Goal: Transaction & Acquisition: Purchase product/service

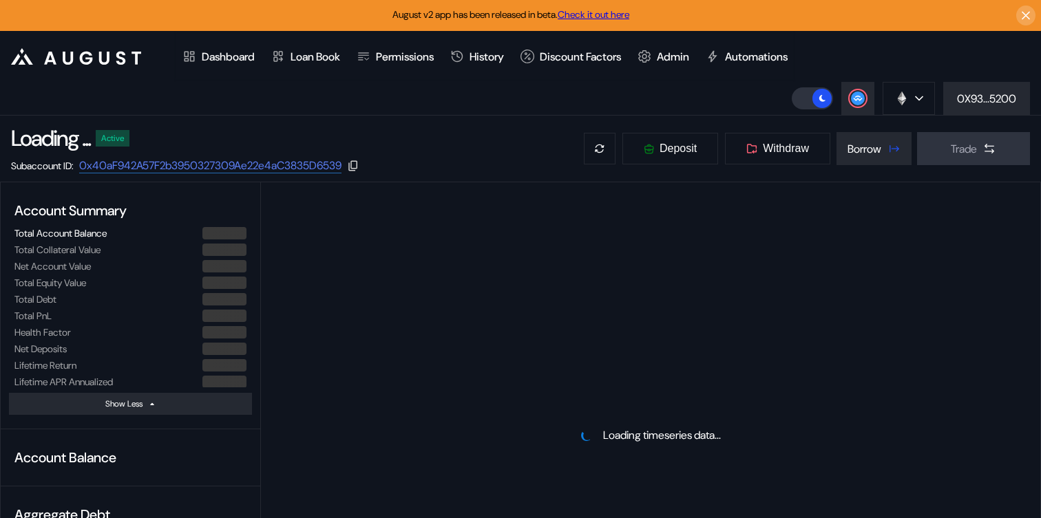
select select "*"
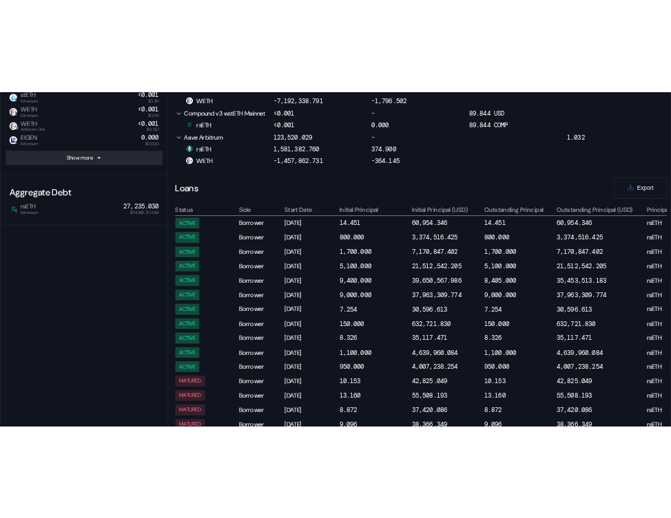
scroll to position [1026, 0]
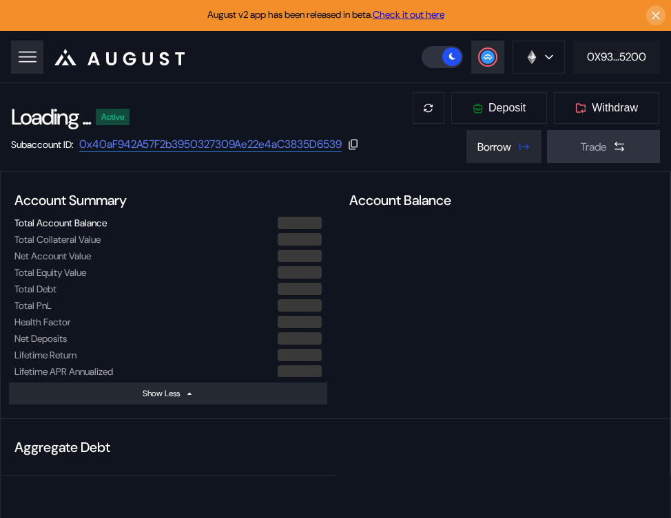
select select "*"
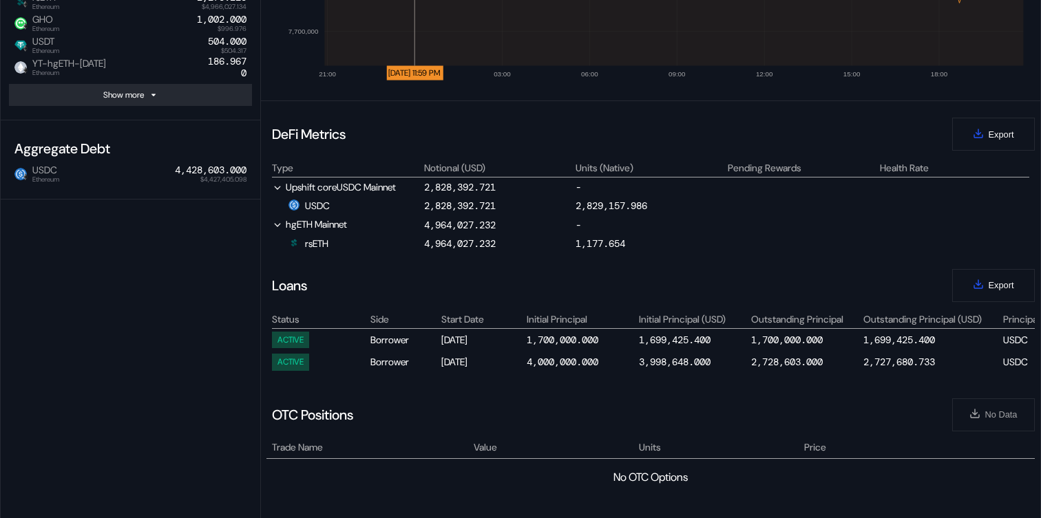
scroll to position [584, 0]
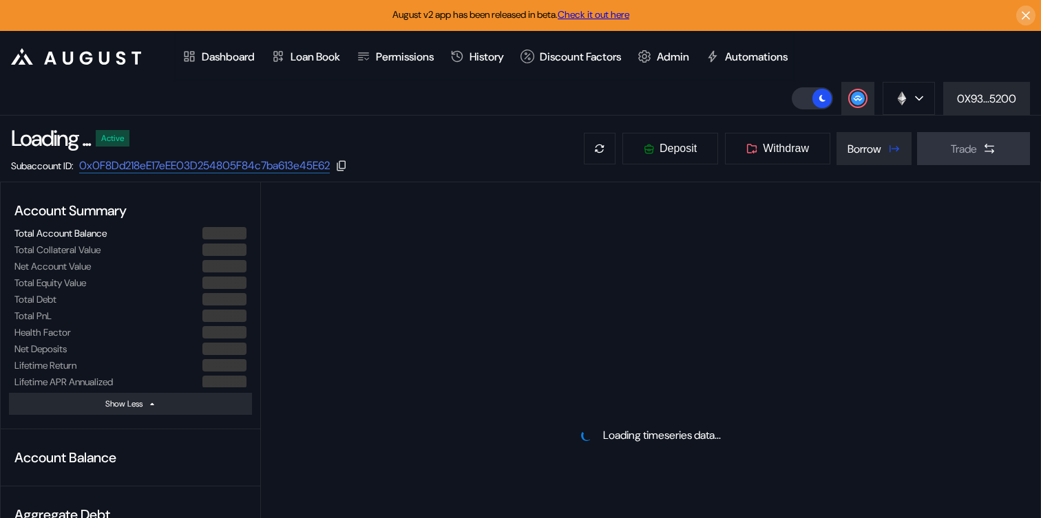
select select "*"
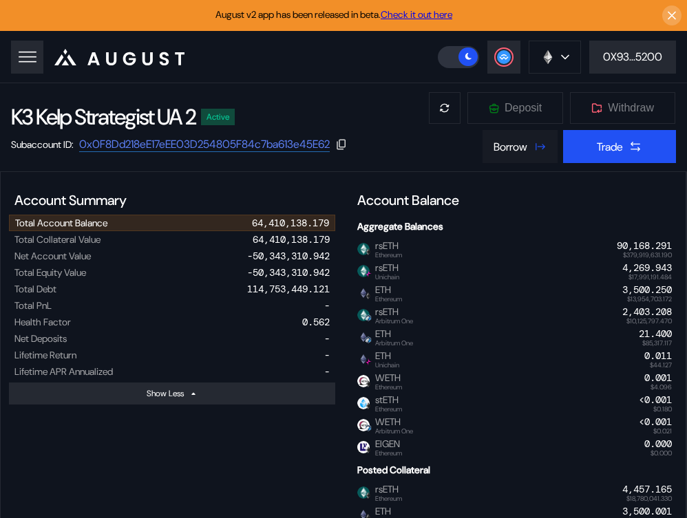
click at [516, 143] on div "Borrow" at bounding box center [511, 147] width 34 height 14
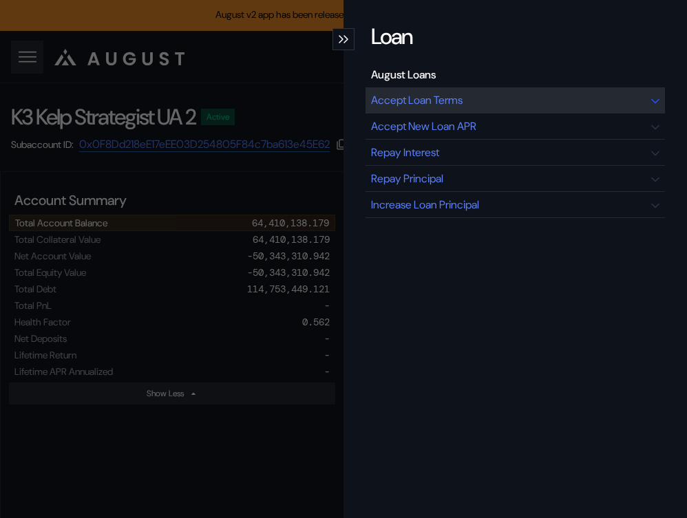
click at [453, 107] on div "Accept Loan Terms" at bounding box center [417, 100] width 92 height 14
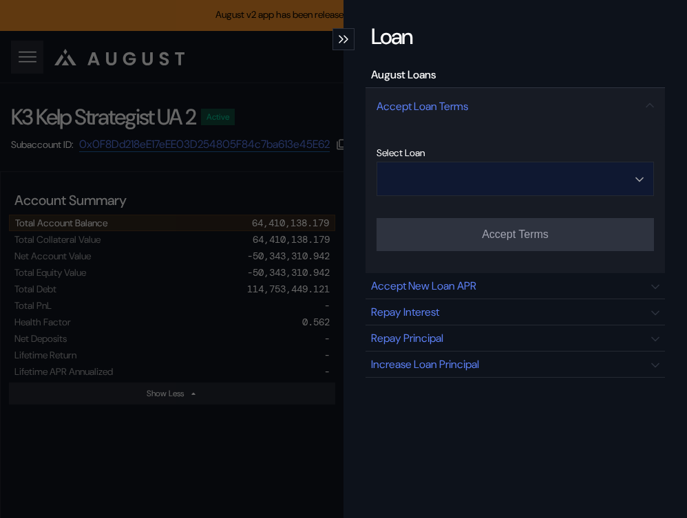
click at [504, 175] on input "Open menu" at bounding box center [508, 178] width 242 height 33
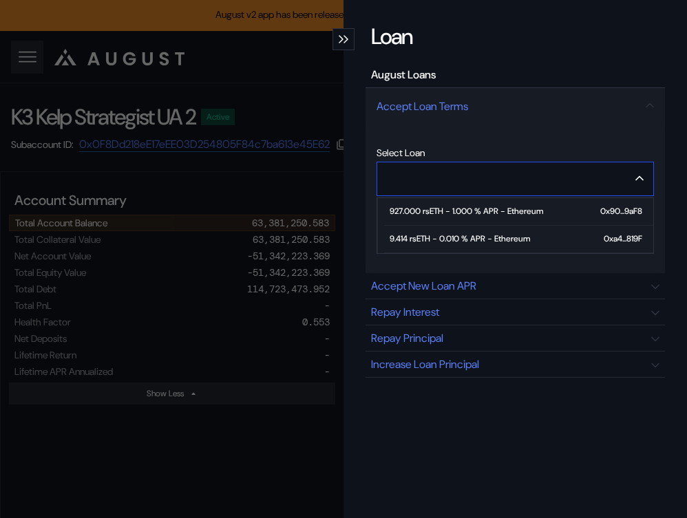
click at [478, 240] on div "9.414 rsETH - 0.010 % APR - Ethereum" at bounding box center [460, 239] width 140 height 10
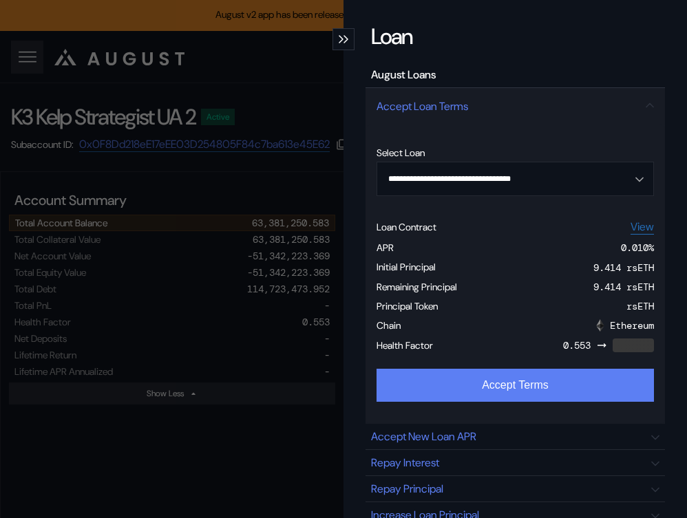
click at [483, 381] on button "Accept Terms" at bounding box center [515, 385] width 277 height 33
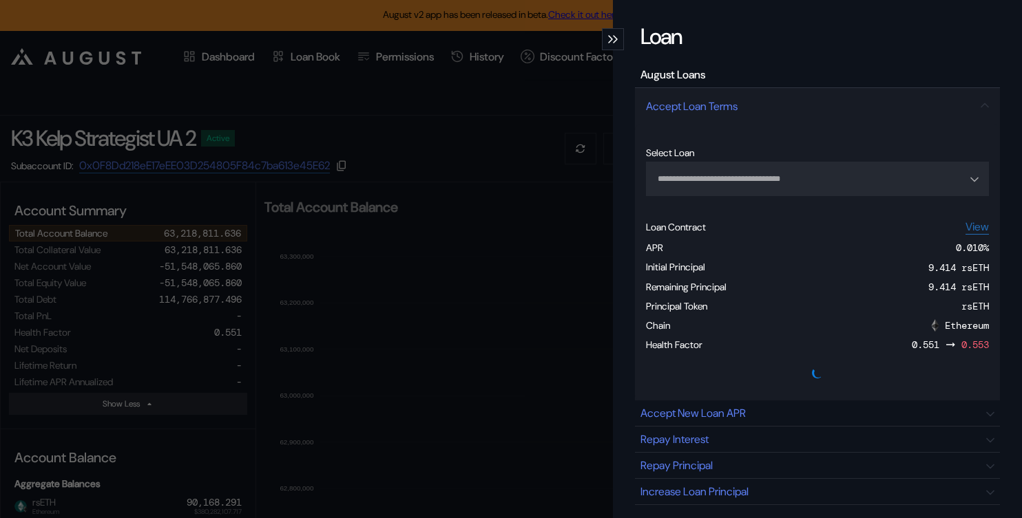
type input "**********"
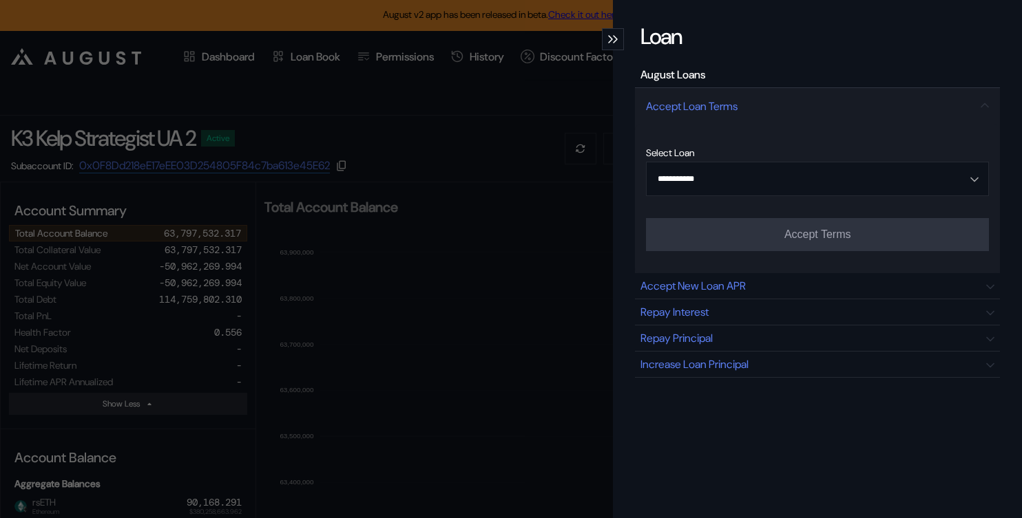
click at [338, 107] on div "**********" at bounding box center [511, 259] width 1022 height 518
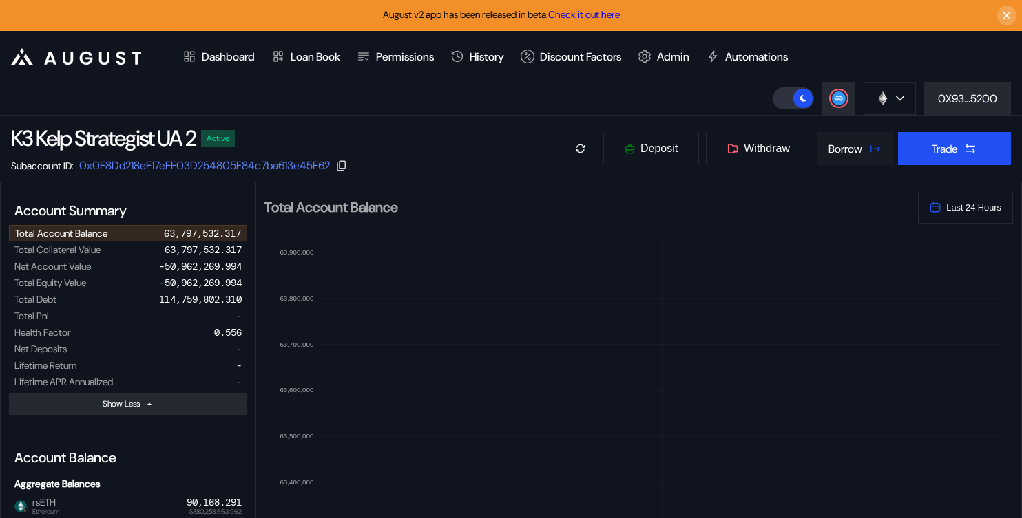
click at [867, 147] on icon at bounding box center [874, 149] width 14 height 14
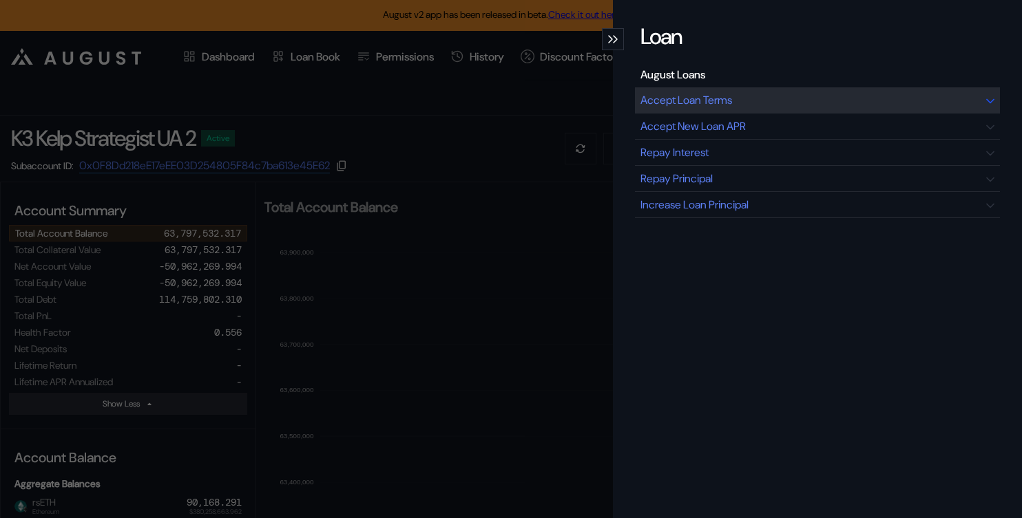
click at [766, 104] on div "Accept Loan Terms" at bounding box center [817, 100] width 365 height 26
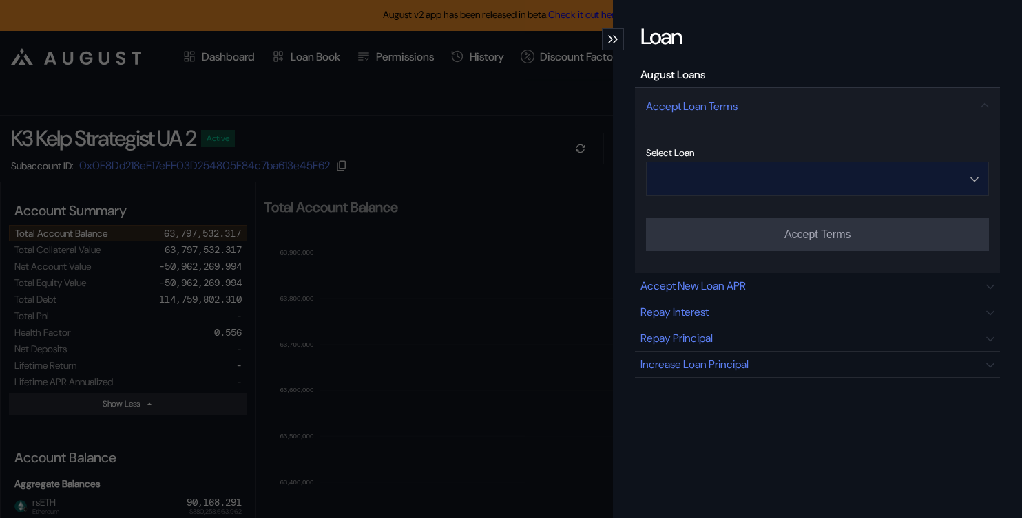
click at [800, 173] on input "Open menu" at bounding box center [809, 178] width 307 height 33
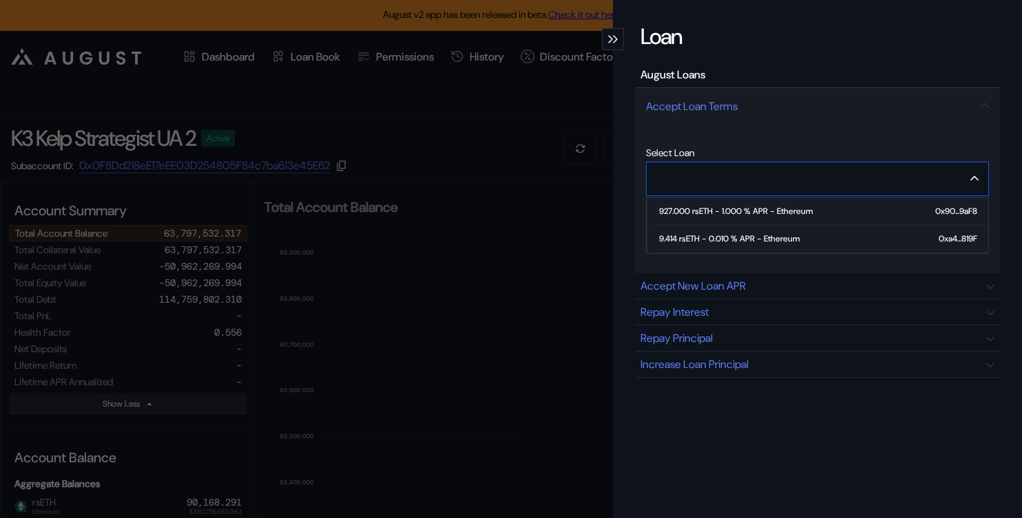
click at [784, 237] on div "9.414 rsETH - 0.010 % APR - Ethereum" at bounding box center [729, 239] width 140 height 10
type input "**********"
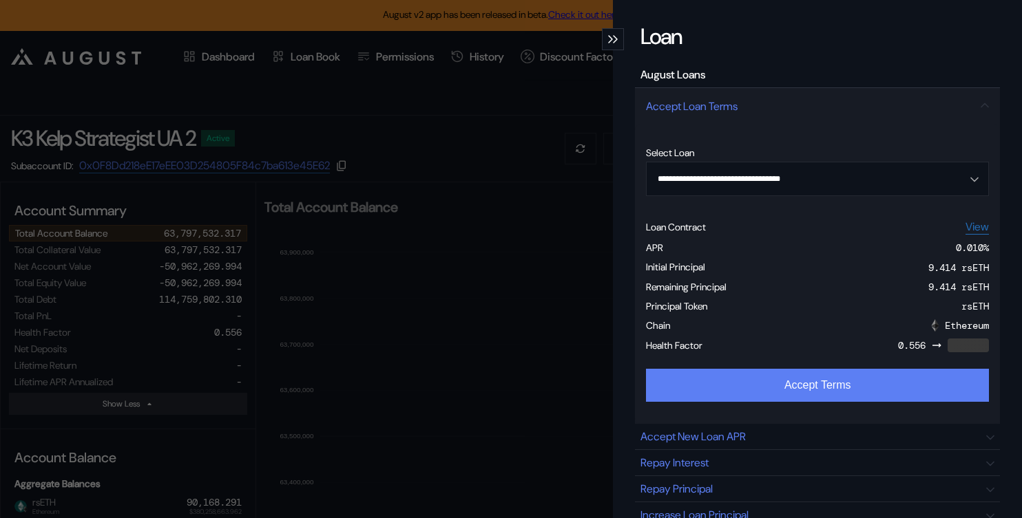
click at [794, 390] on button "Accept Terms" at bounding box center [817, 385] width 343 height 33
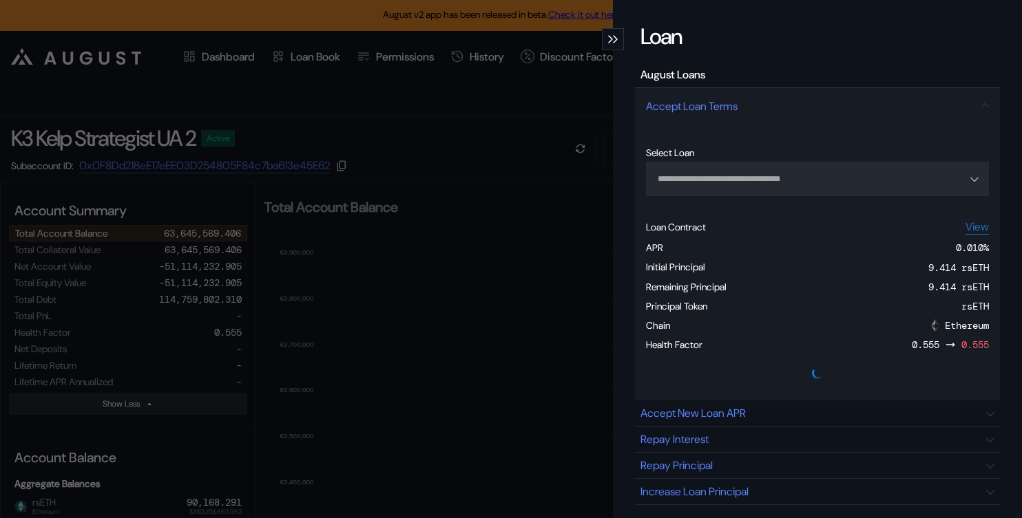
click at [606, 34] on div "modal" at bounding box center [613, 39] width 22 height 22
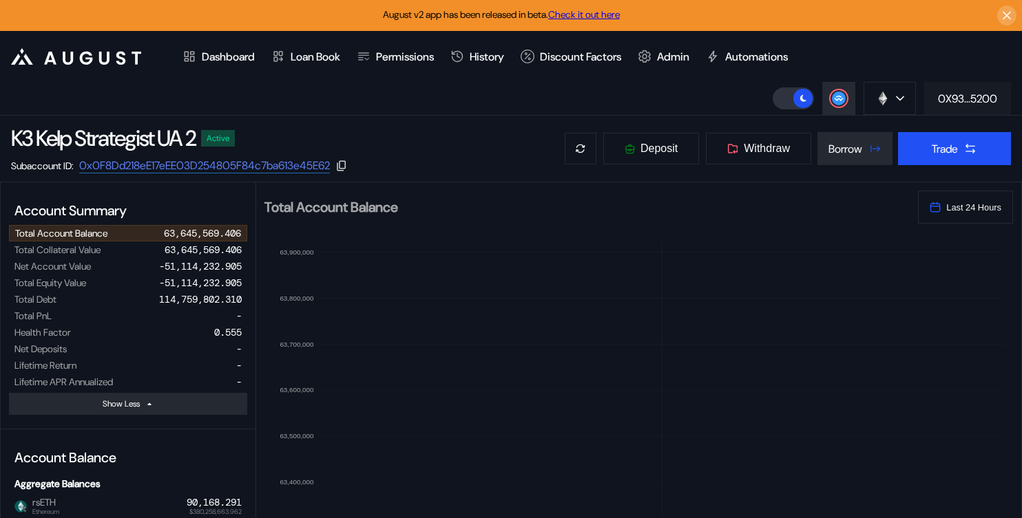
click at [949, 105] on div "0X93...5200" at bounding box center [967, 99] width 59 height 14
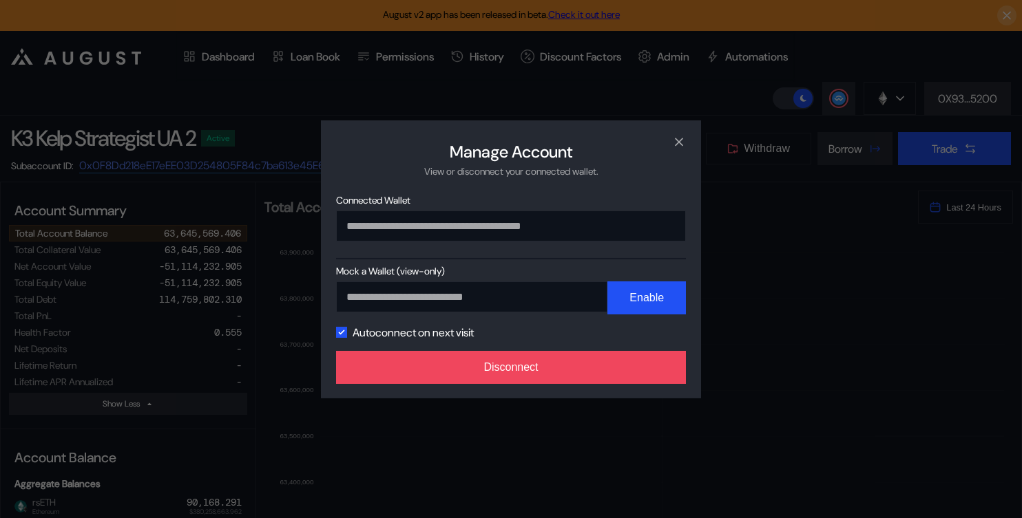
click at [615, 344] on div "**********" at bounding box center [511, 259] width 380 height 278
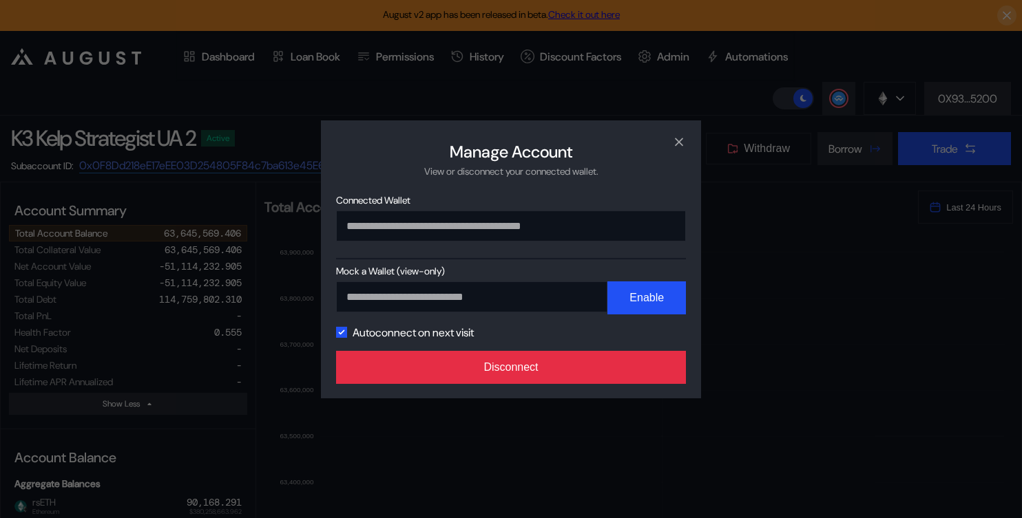
click at [615, 366] on button "Disconnect" at bounding box center [511, 367] width 350 height 33
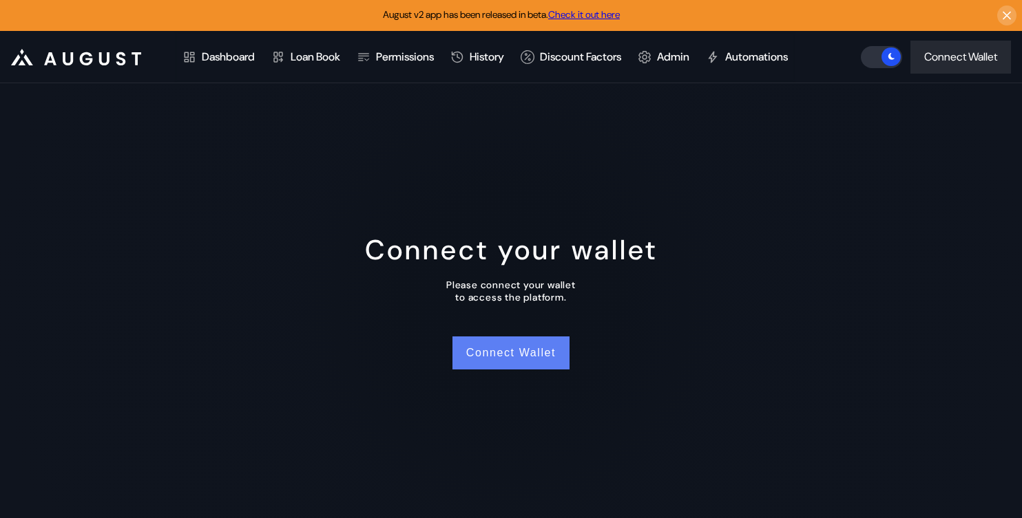
click at [496, 348] on button "Connect Wallet" at bounding box center [510, 353] width 117 height 33
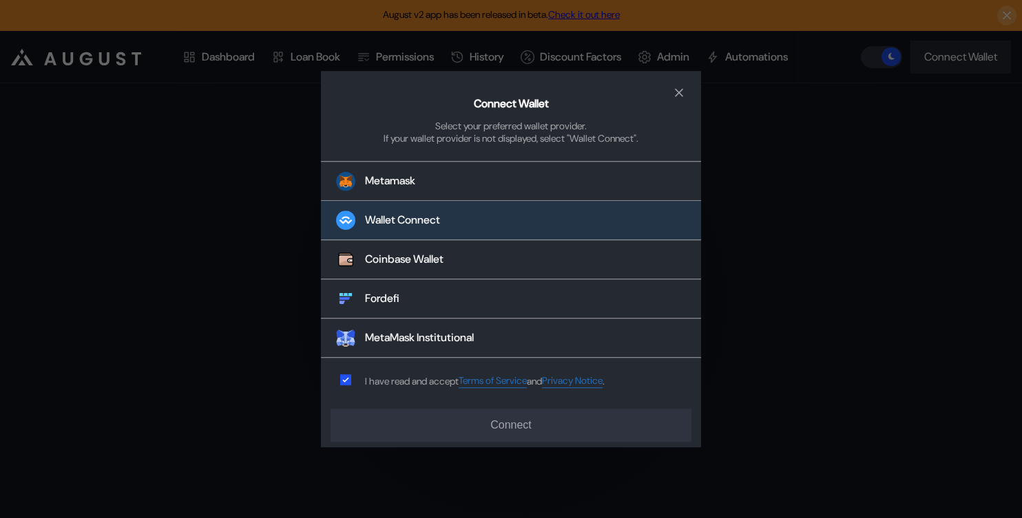
click at [387, 231] on button "Wallet Connect" at bounding box center [511, 221] width 380 height 39
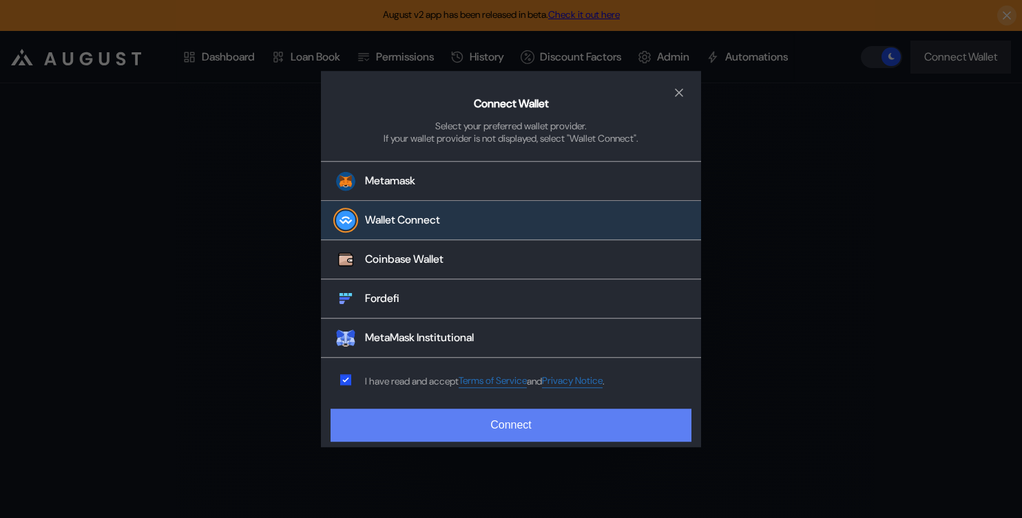
click at [436, 441] on button "Connect" at bounding box center [510, 425] width 361 height 33
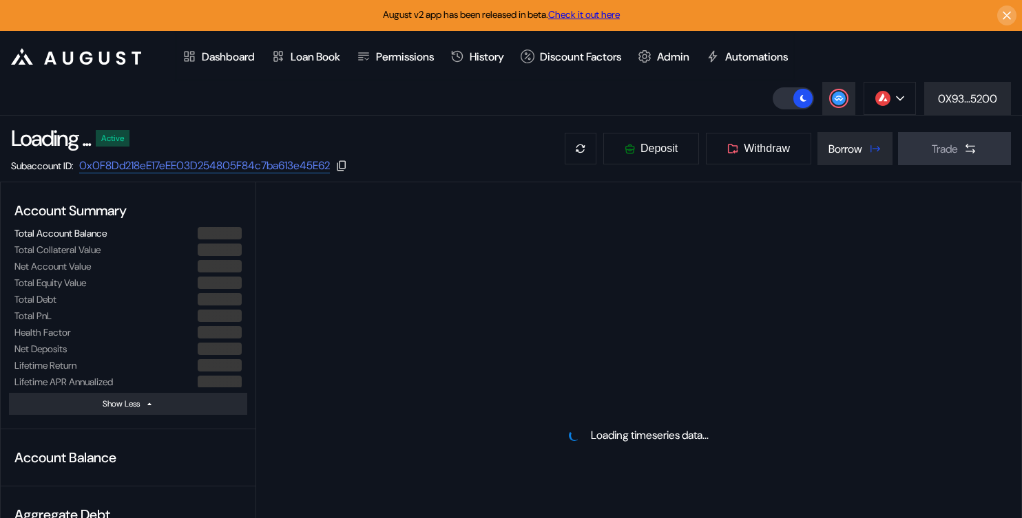
select select "*"
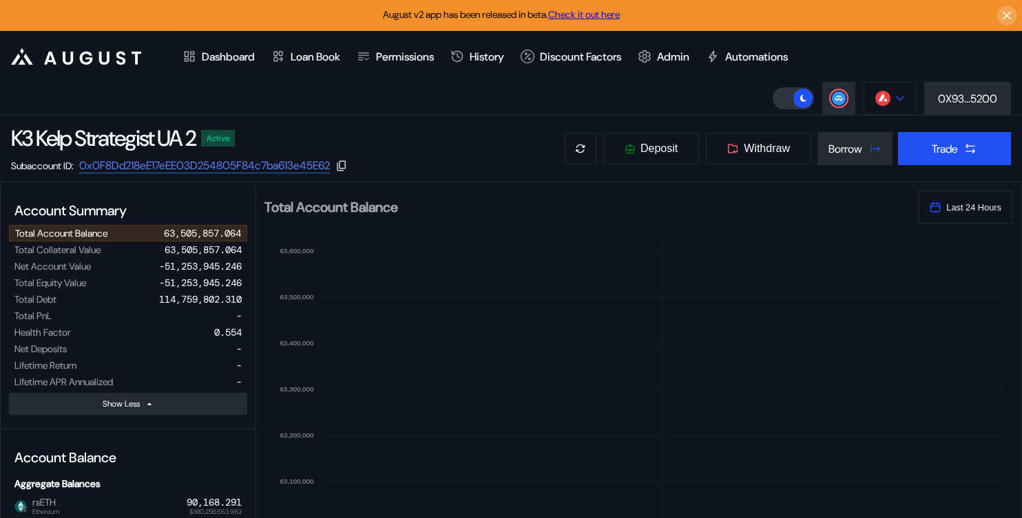
click at [898, 101] on div at bounding box center [900, 99] width 8 height 10
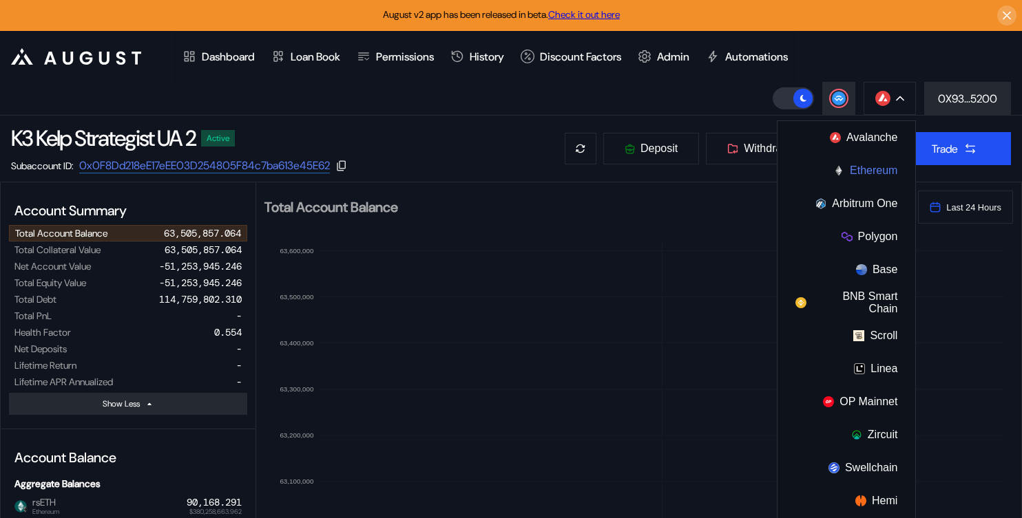
click at [854, 178] on button "Ethereum" at bounding box center [846, 170] width 138 height 33
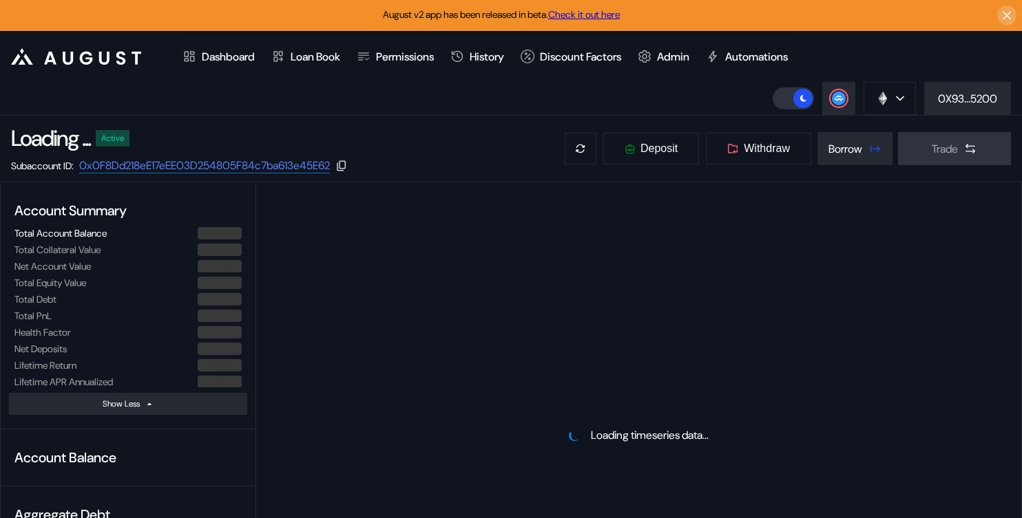
select select "*"
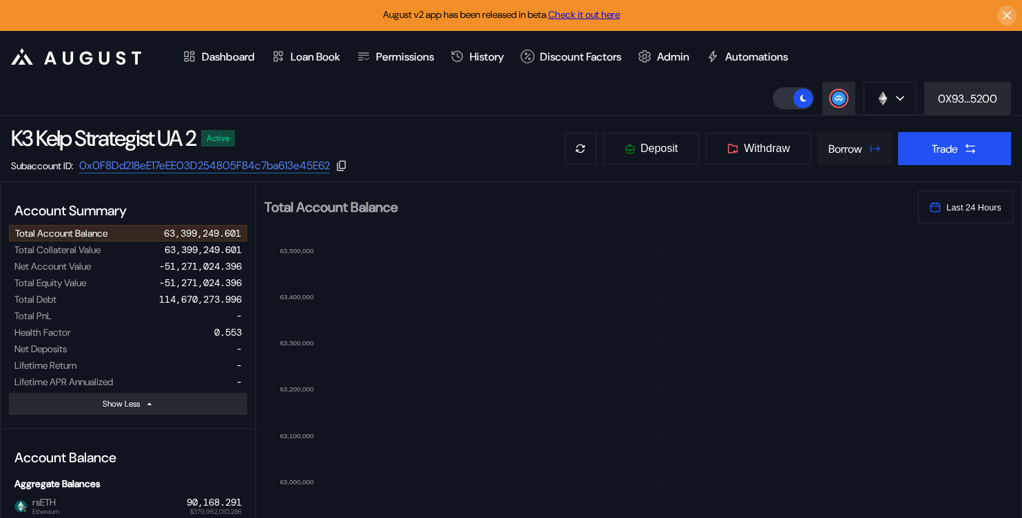
click at [835, 145] on div "Borrow" at bounding box center [845, 149] width 34 height 14
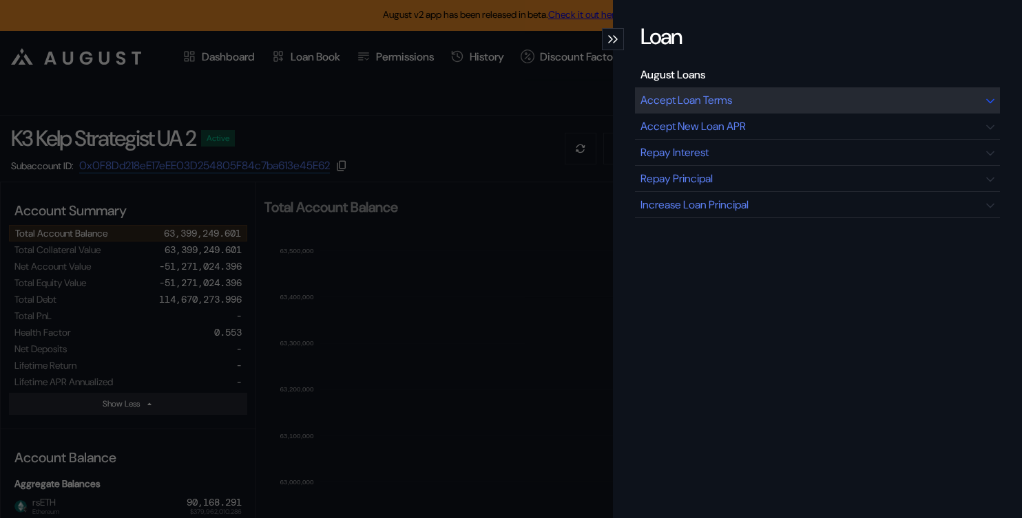
click at [692, 107] on div "Accept Loan Terms" at bounding box center [817, 100] width 365 height 26
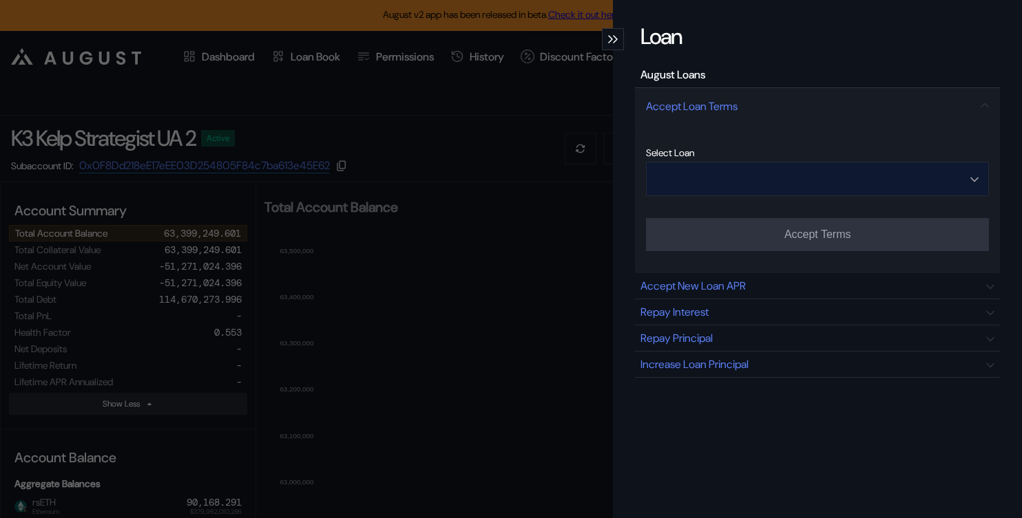
click at [763, 176] on input "Open menu" at bounding box center [809, 178] width 307 height 33
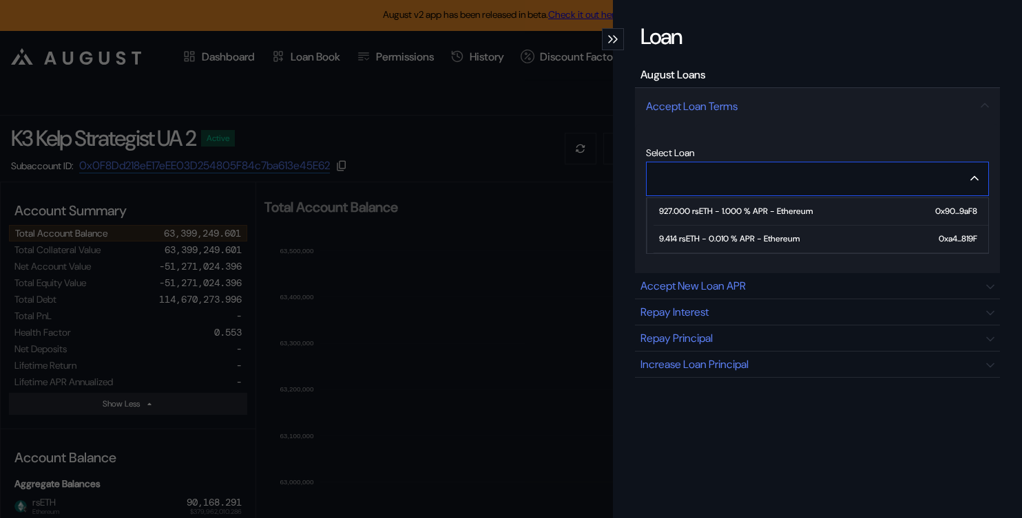
click at [754, 247] on span "9.414 rsETH - 0.010 % APR - Ethereum 0xa4...819F" at bounding box center [820, 240] width 335 height 28
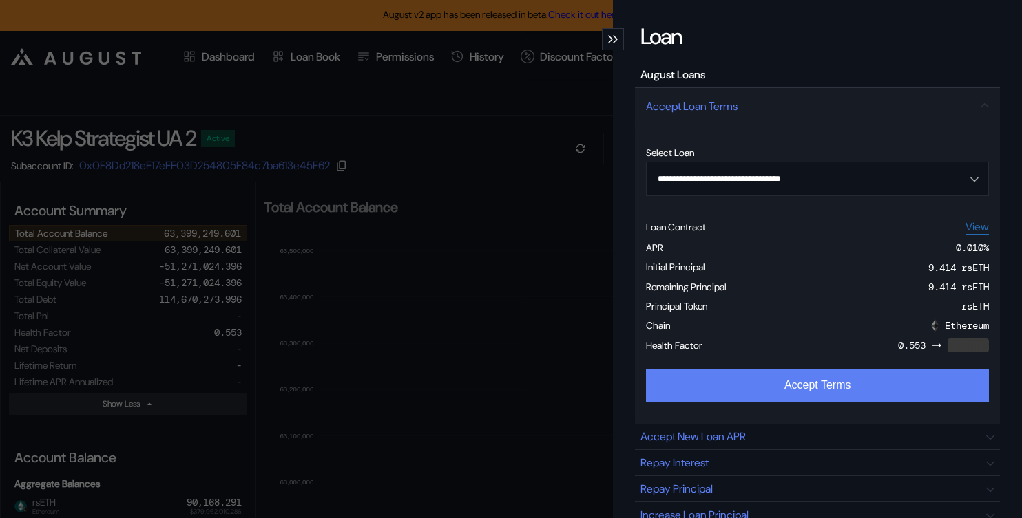
click at [761, 388] on button "Accept Terms" at bounding box center [817, 385] width 343 height 33
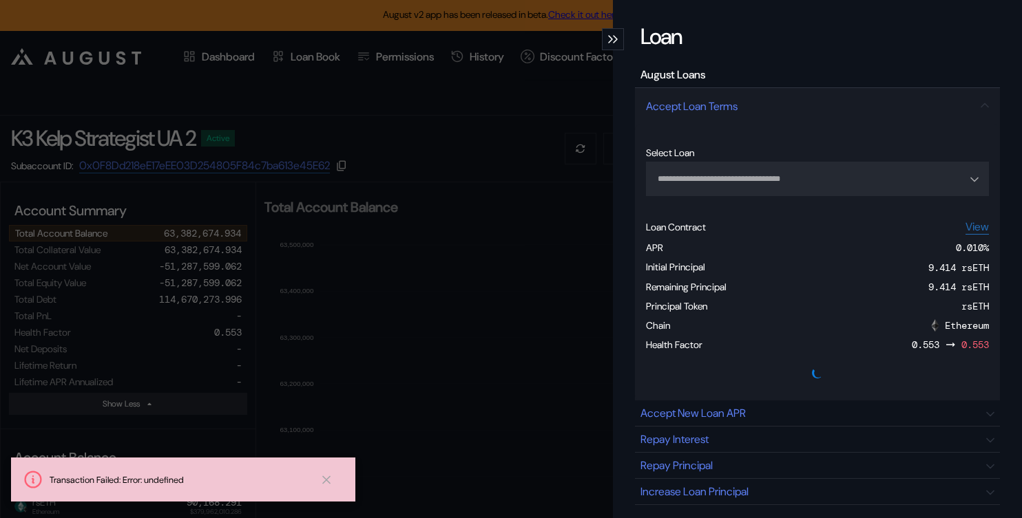
type input "**********"
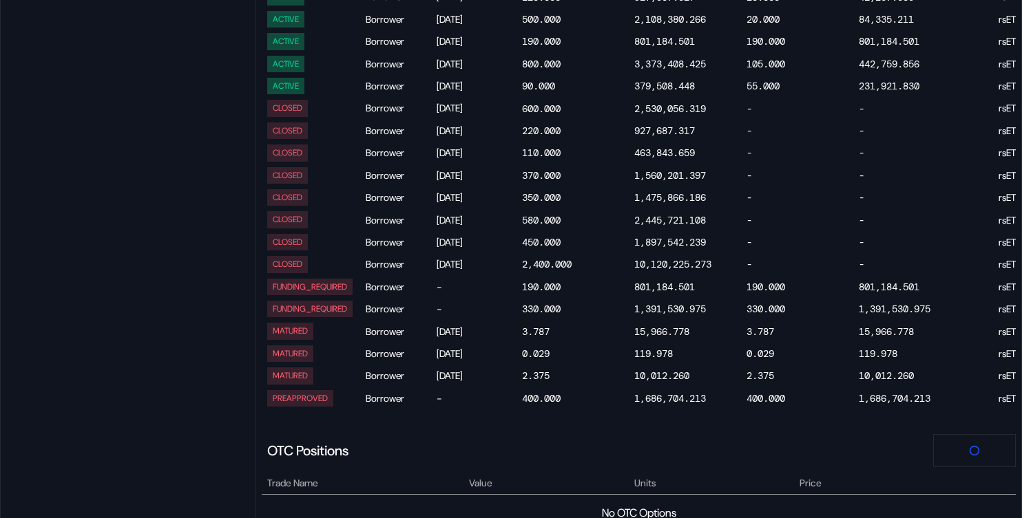
scroll to position [1353, 0]
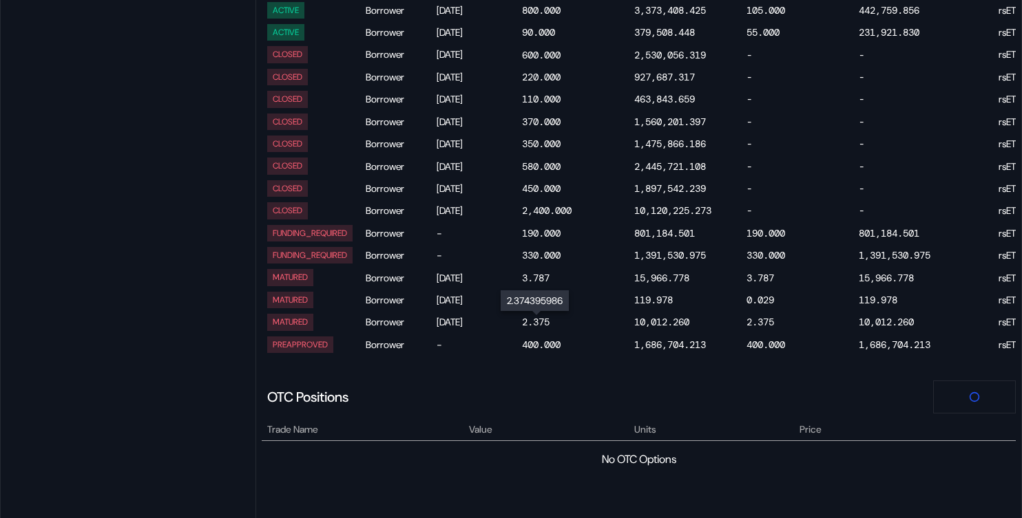
click at [535, 323] on div "2.375" at bounding box center [536, 322] width 28 height 12
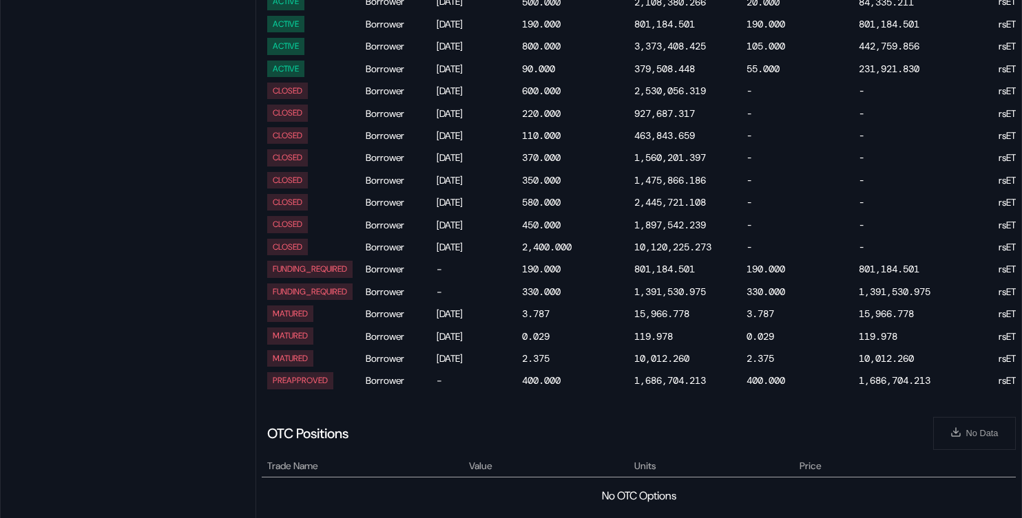
scroll to position [1620, 0]
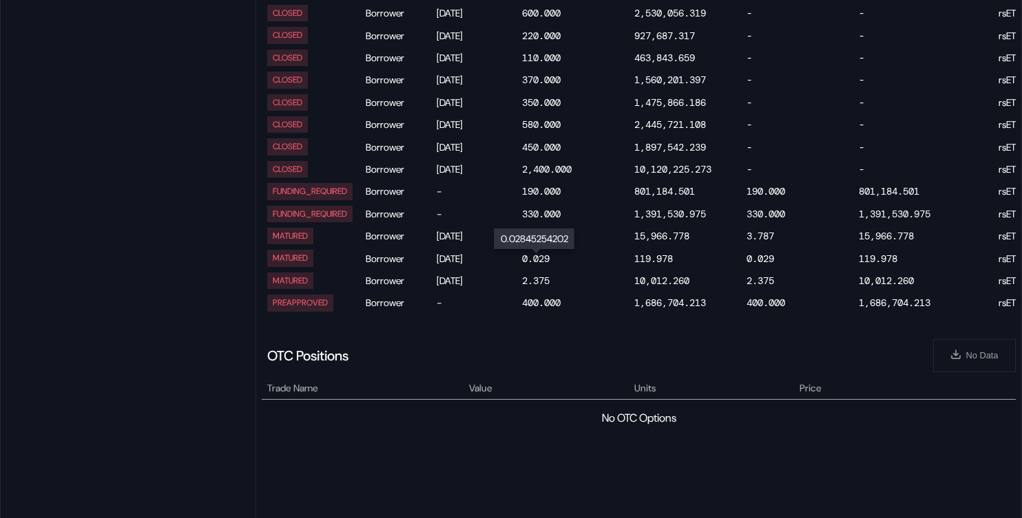
click at [542, 262] on div "0.029" at bounding box center [536, 259] width 28 height 12
select select "*"
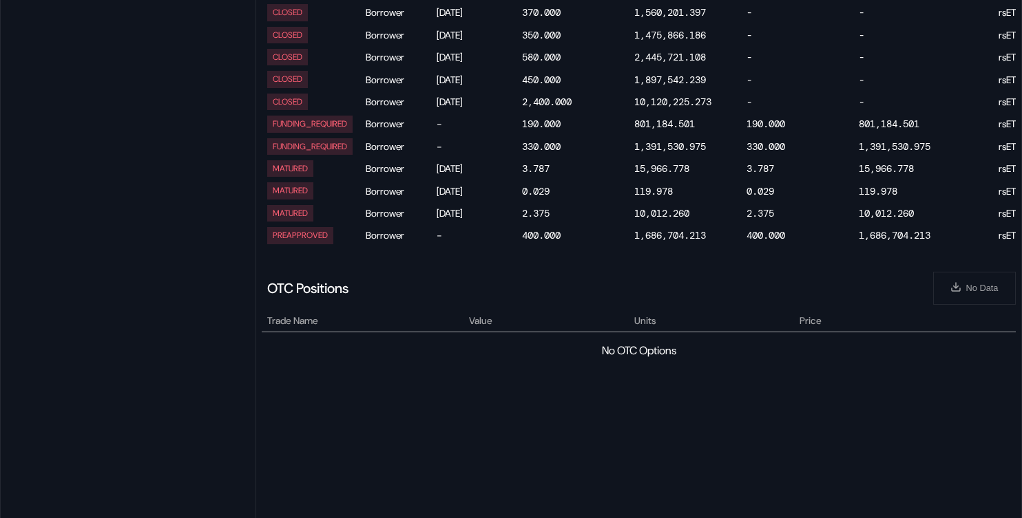
scroll to position [1598, 0]
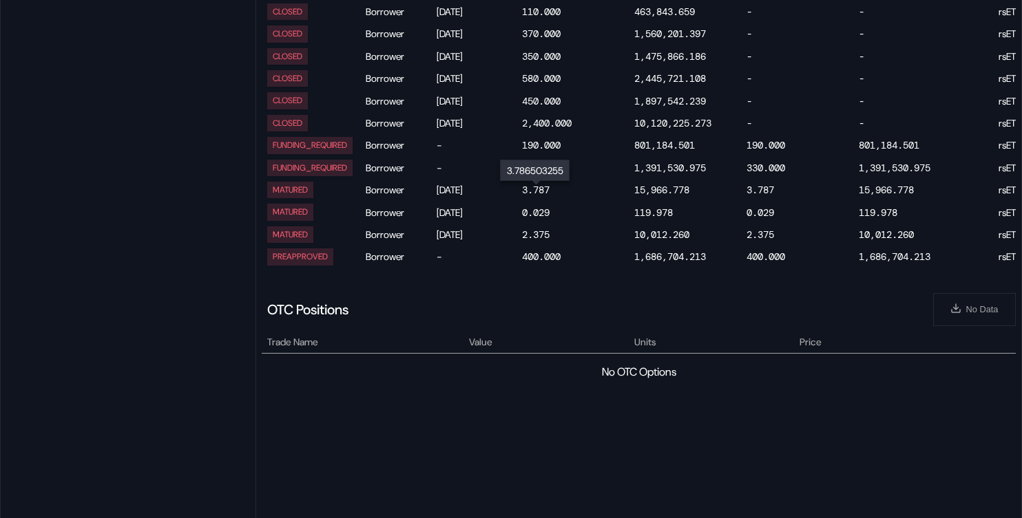
click at [540, 191] on div "3.787" at bounding box center [536, 190] width 28 height 12
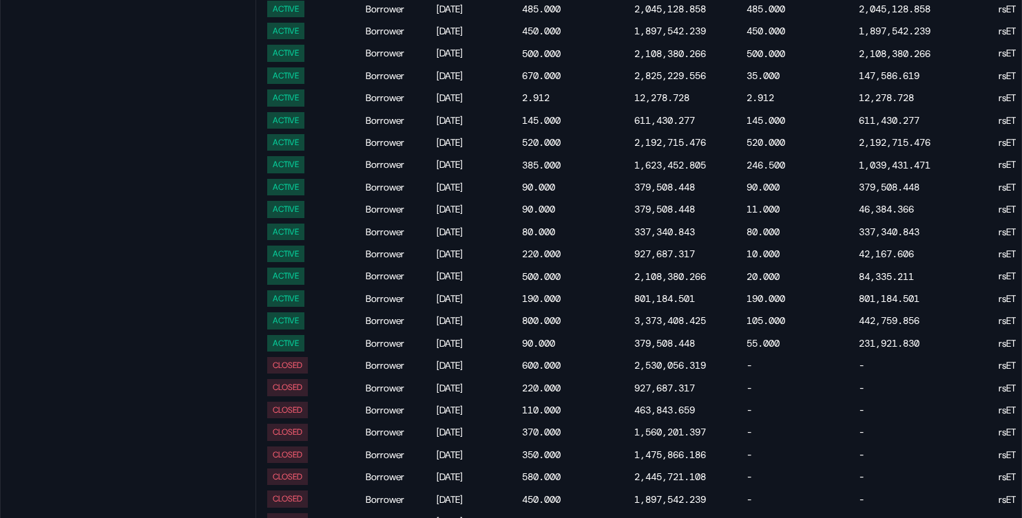
scroll to position [1184, 0]
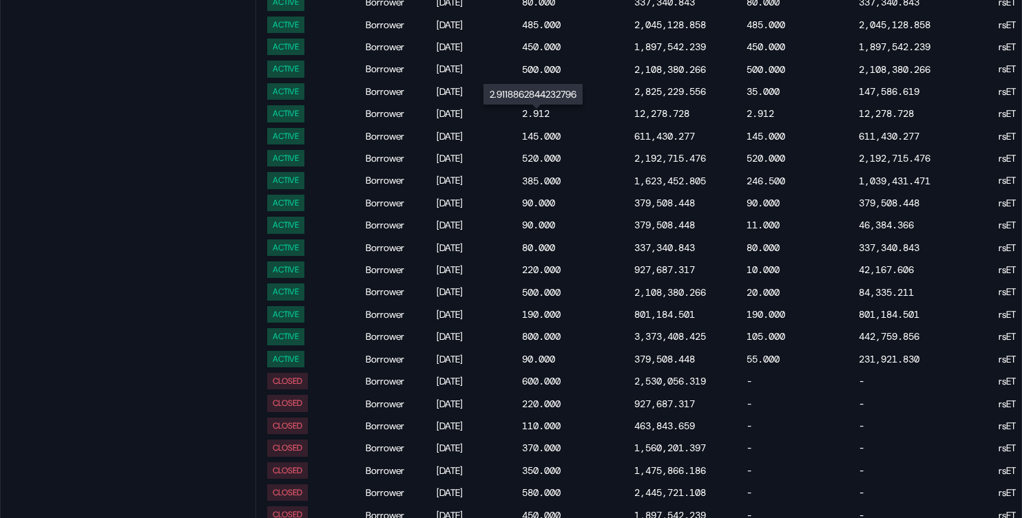
click at [537, 120] on div "2.912" at bounding box center [536, 113] width 28 height 12
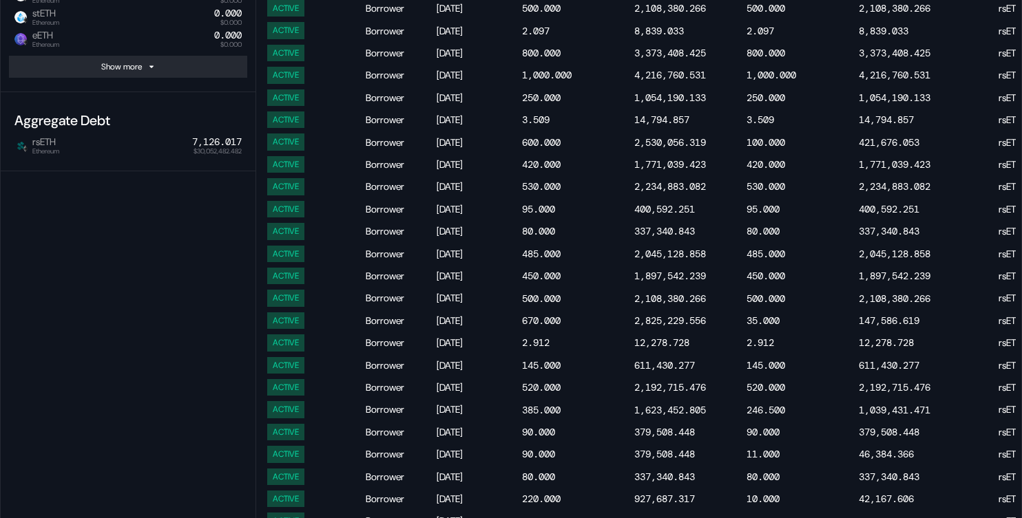
scroll to position [952, 0]
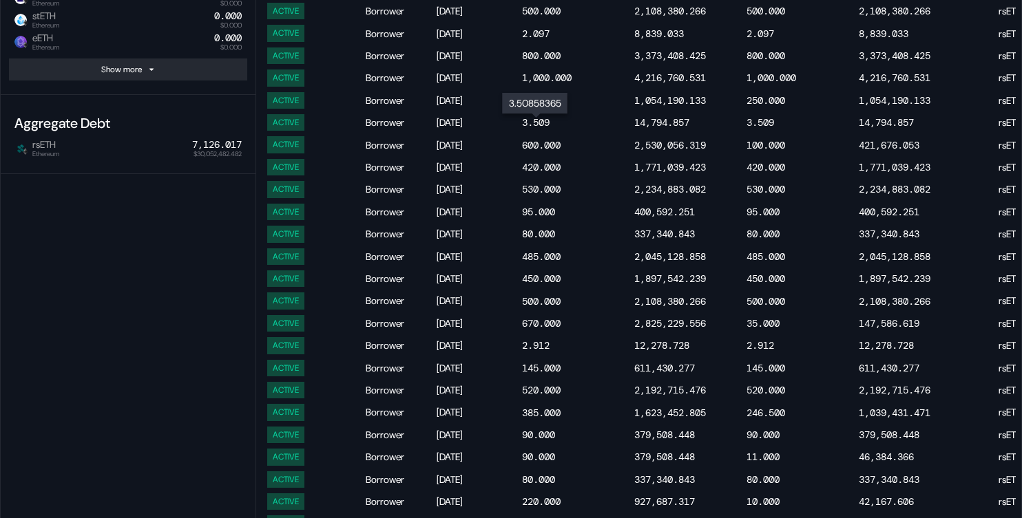
click at [541, 123] on div "3.509" at bounding box center [536, 122] width 28 height 12
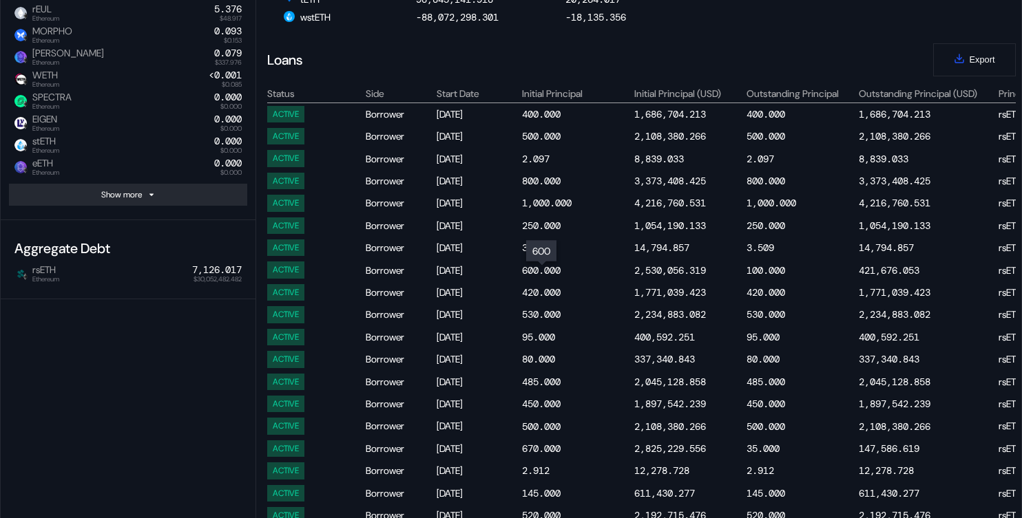
scroll to position [823, 0]
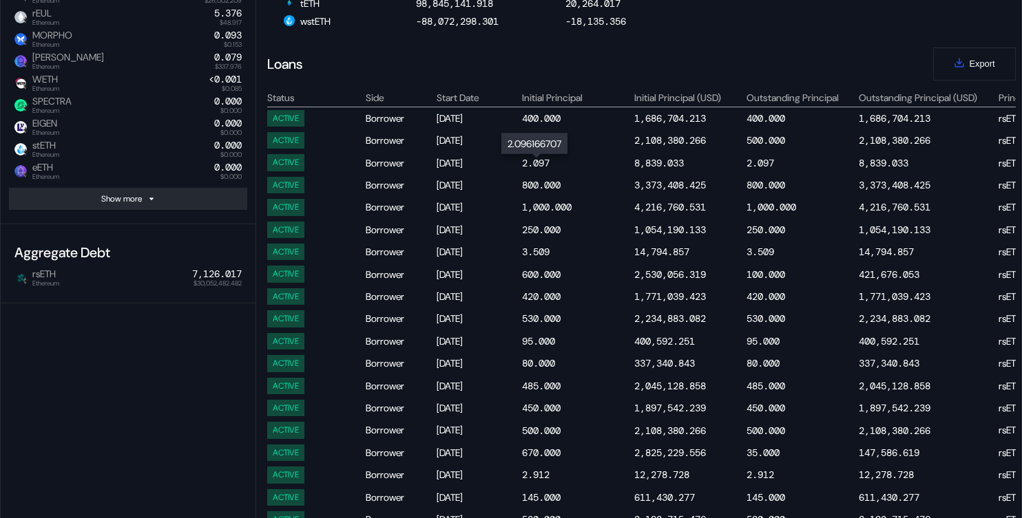
click at [544, 161] on div "2.097" at bounding box center [536, 163] width 28 height 12
